Goal: Check status

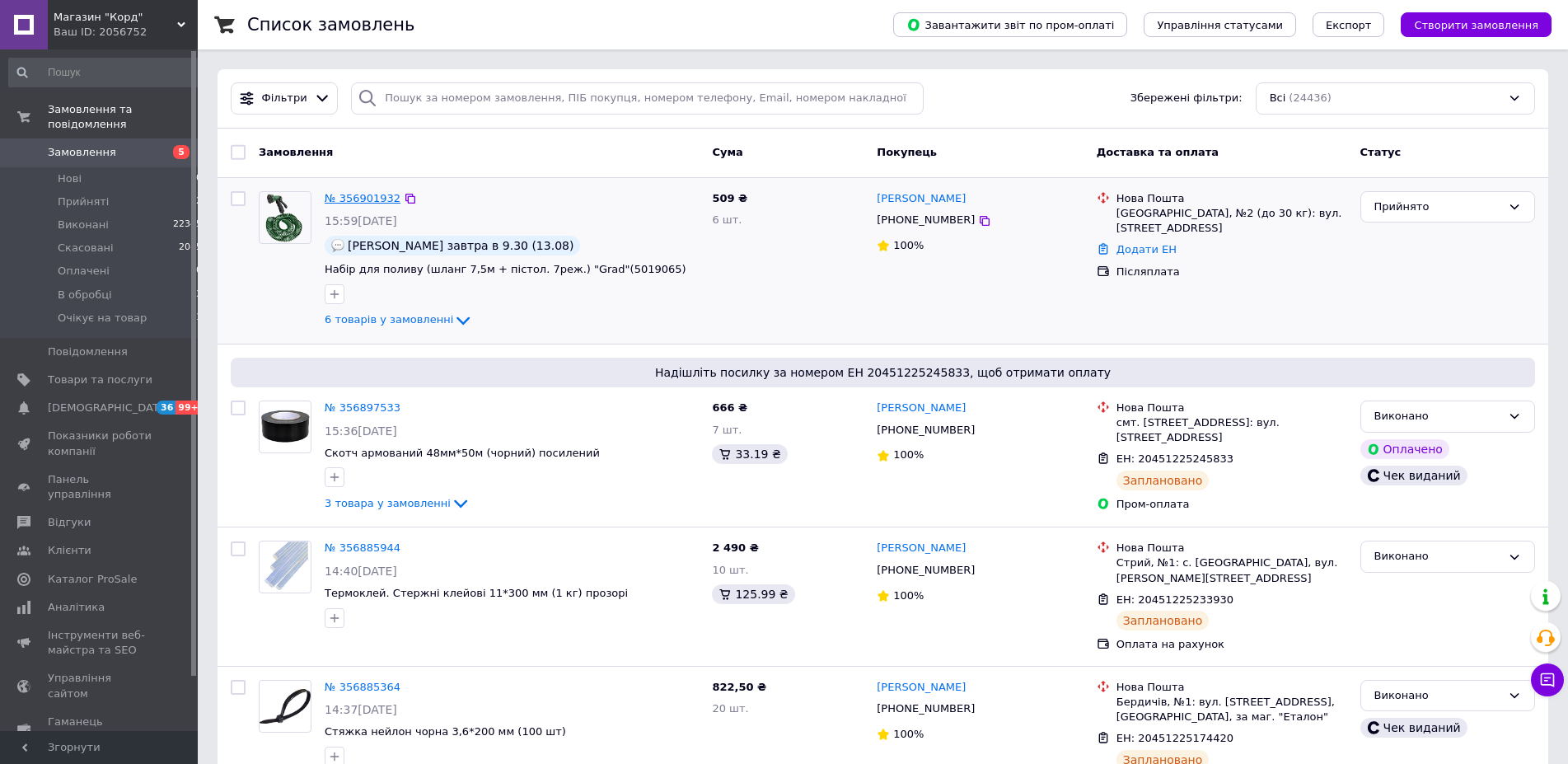
click at [344, 195] on link "№ 356901932" at bounding box center [362, 198] width 76 height 12
click at [72, 401] on span "[DEMOGRAPHIC_DATA]" at bounding box center [108, 408] width 122 height 15
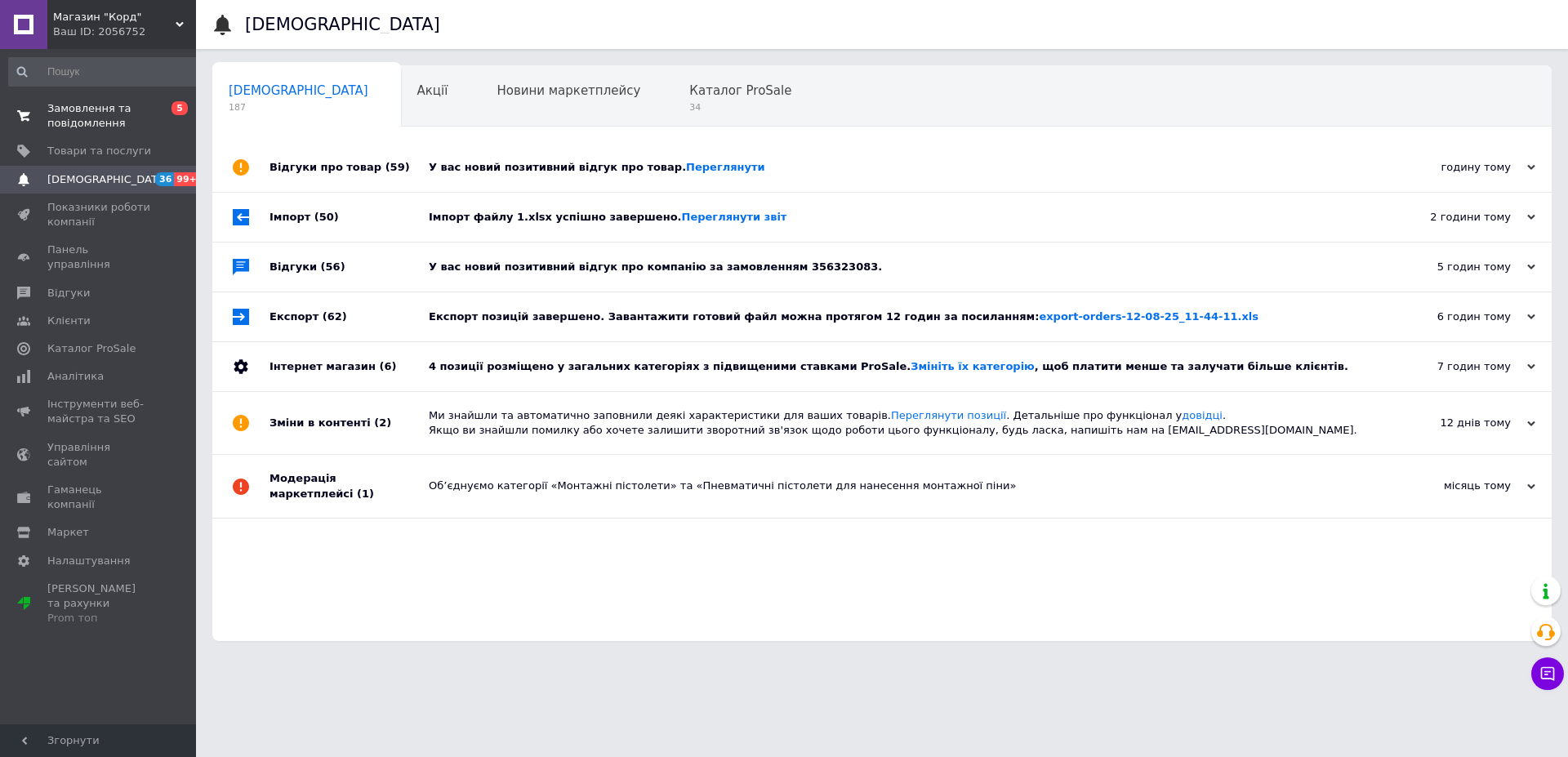
click at [71, 106] on span "Замовлення та повідомлення" at bounding box center [99, 116] width 104 height 30
